Goal: Find specific page/section: Find specific page/section

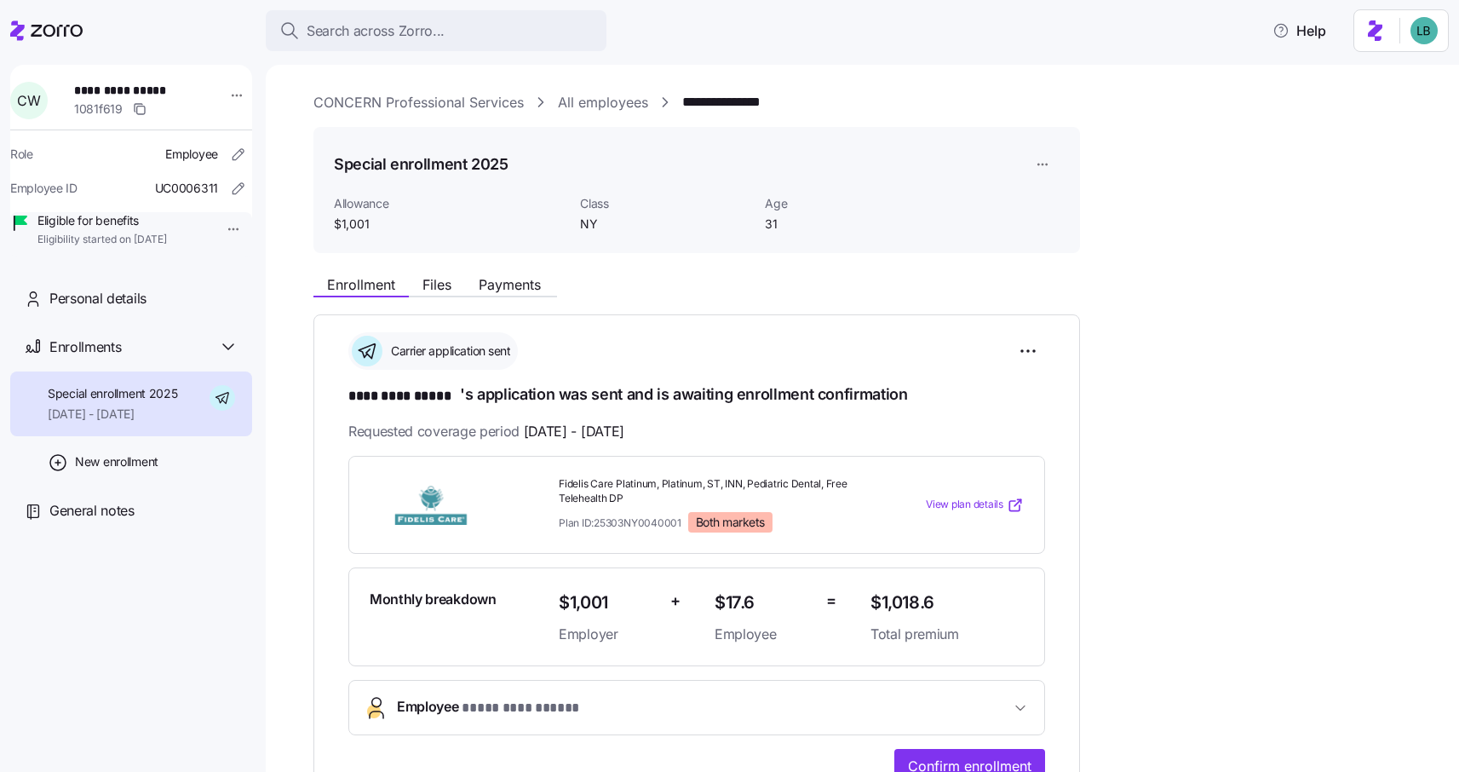
scroll to position [301, 0]
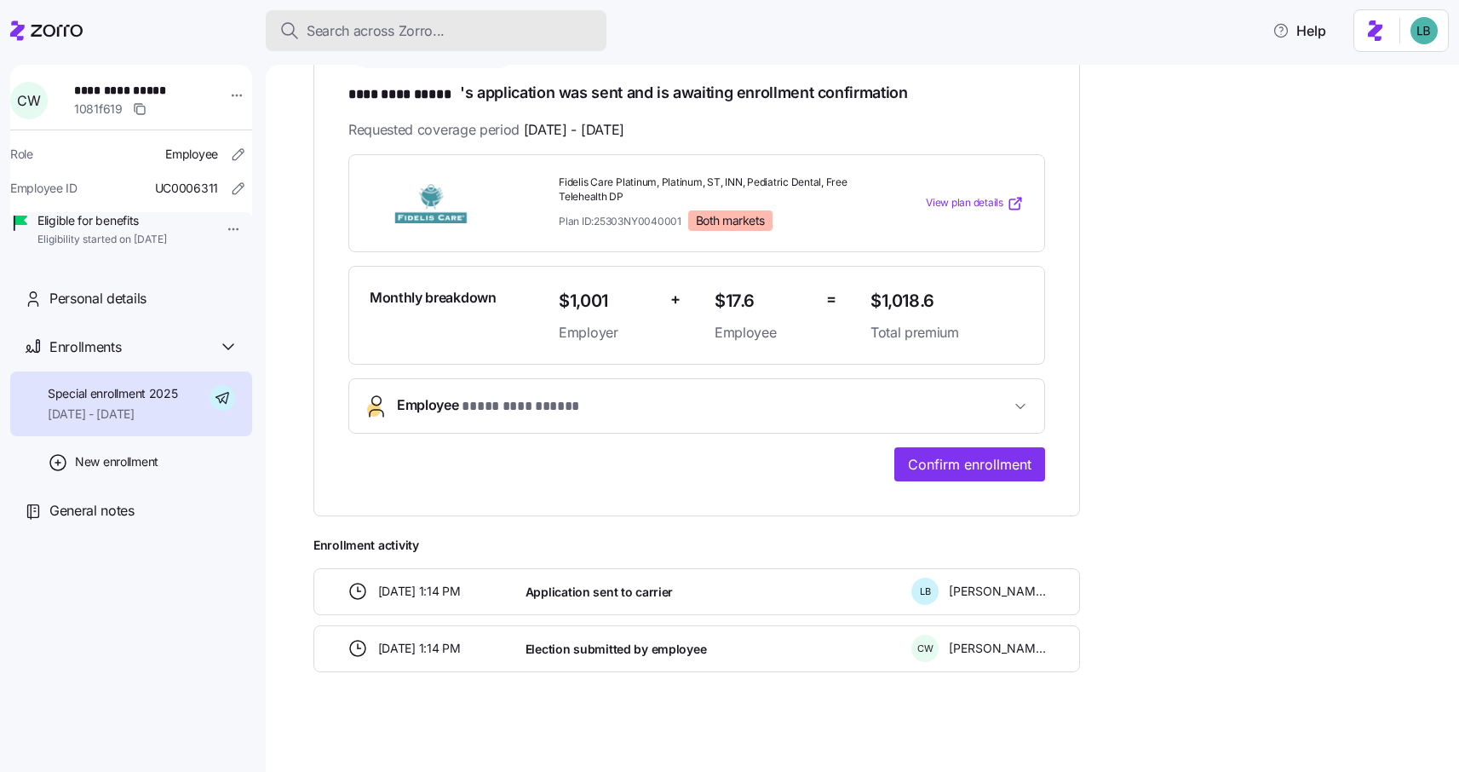
click at [331, 34] on span "Search across Zorro..." at bounding box center [376, 30] width 138 height 21
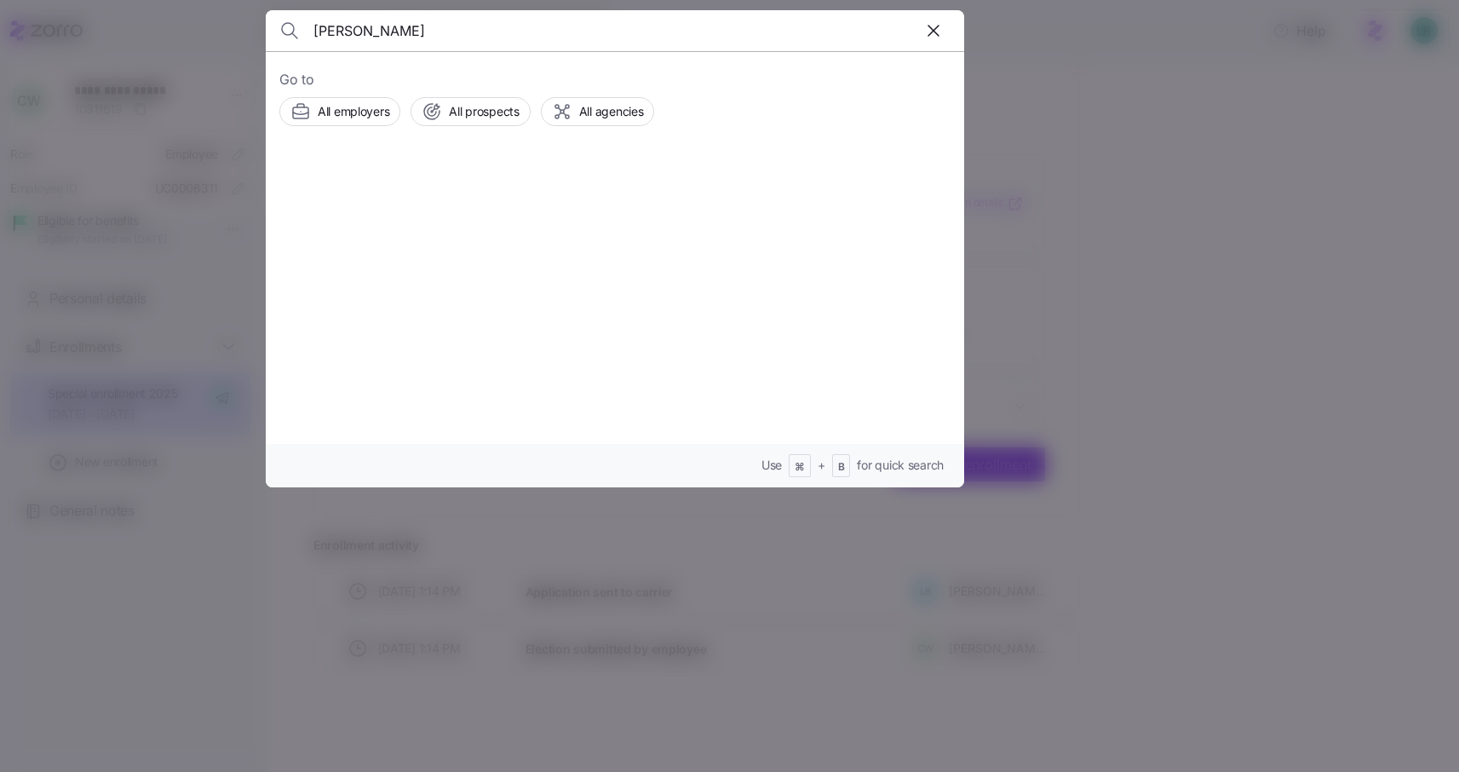
type input "[PERSON_NAME]"
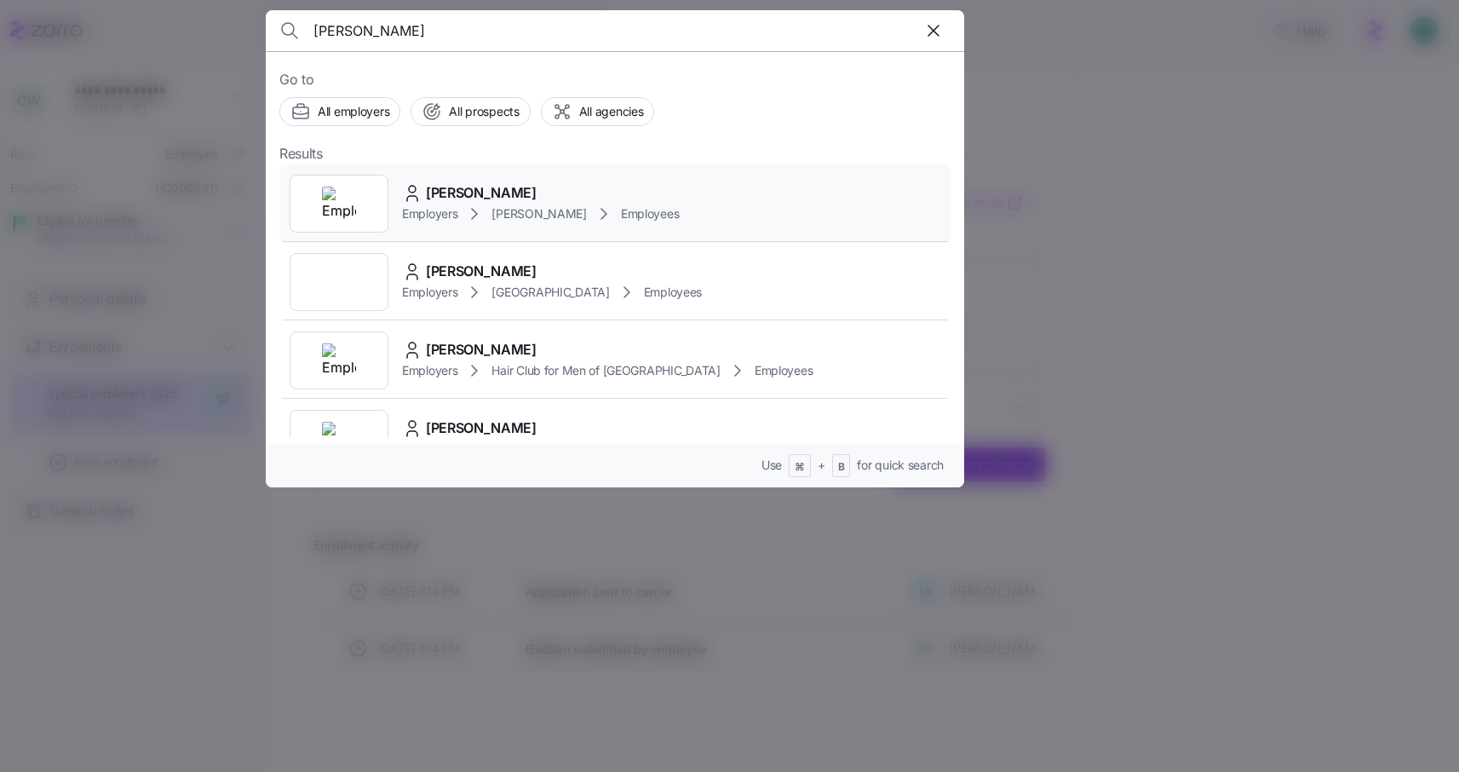
click at [489, 192] on span "[PERSON_NAME]" at bounding box center [481, 192] width 111 height 21
